Goal: Information Seeking & Learning: Learn about a topic

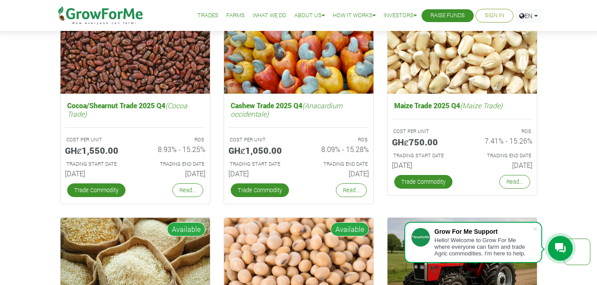
scroll to position [1238, 0]
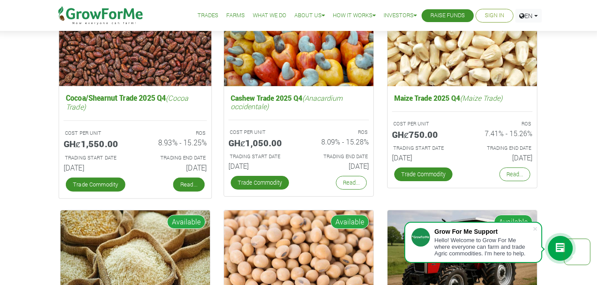
click at [182, 188] on link "Read..." at bounding box center [188, 185] width 31 height 14
